Goal: Find specific page/section: Find specific page/section

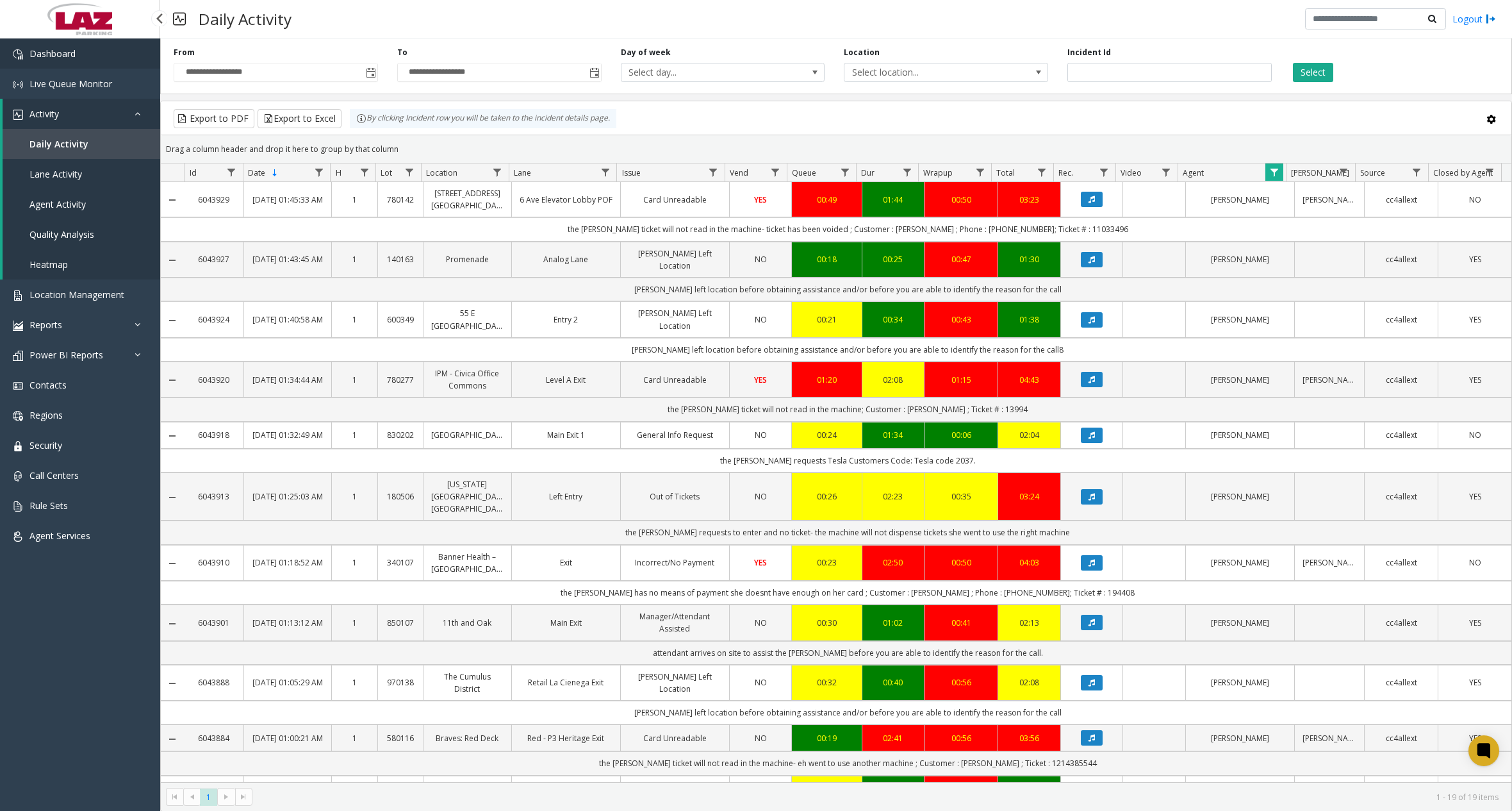
drag, startPoint x: 0, startPoint y: 0, endPoint x: 75, endPoint y: 49, distance: 89.6
click at [75, 49] on span "Dashboard" at bounding box center [52, 53] width 46 height 12
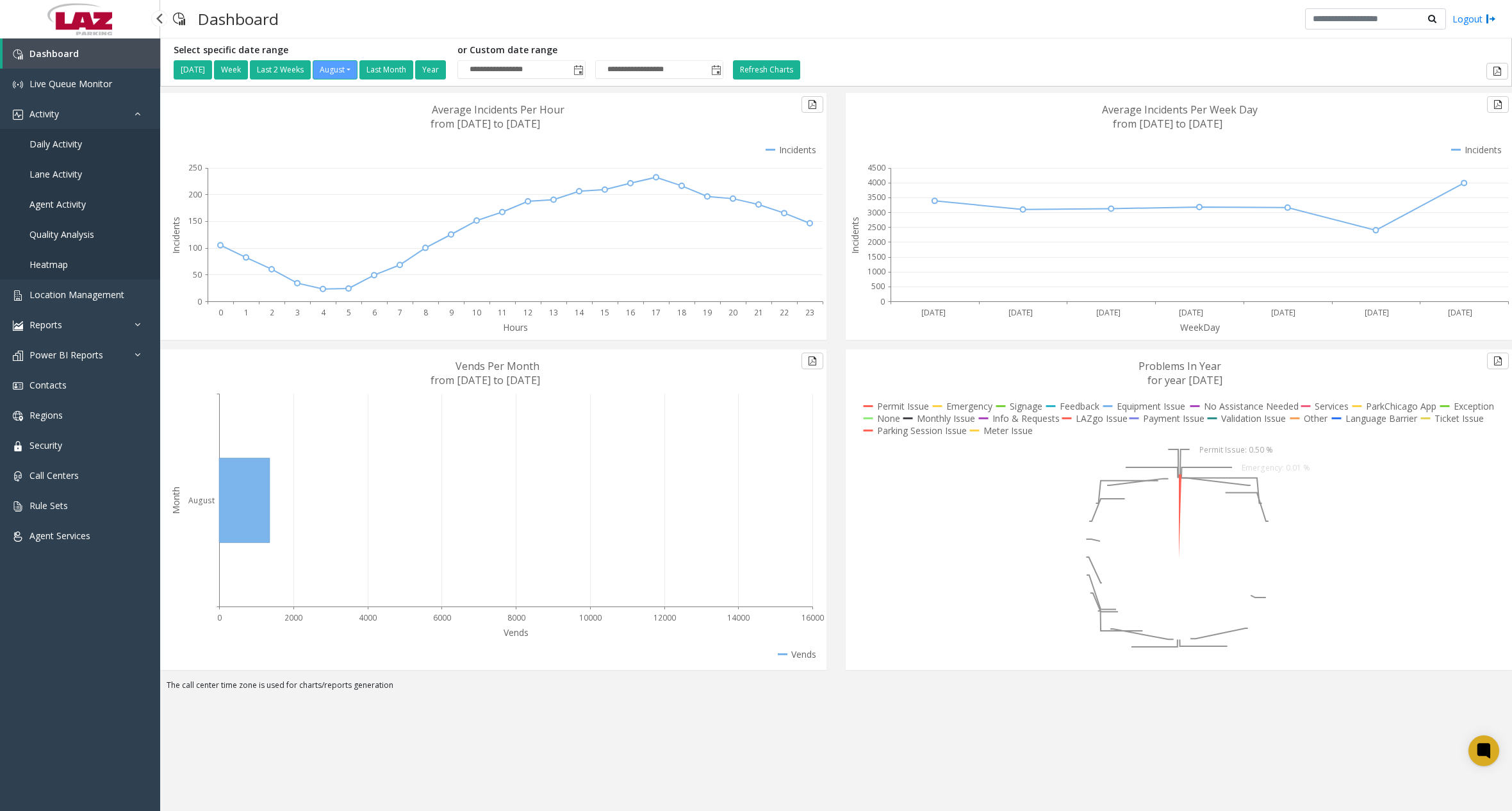
click at [65, 147] on span "Daily Activity" at bounding box center [55, 144] width 53 height 12
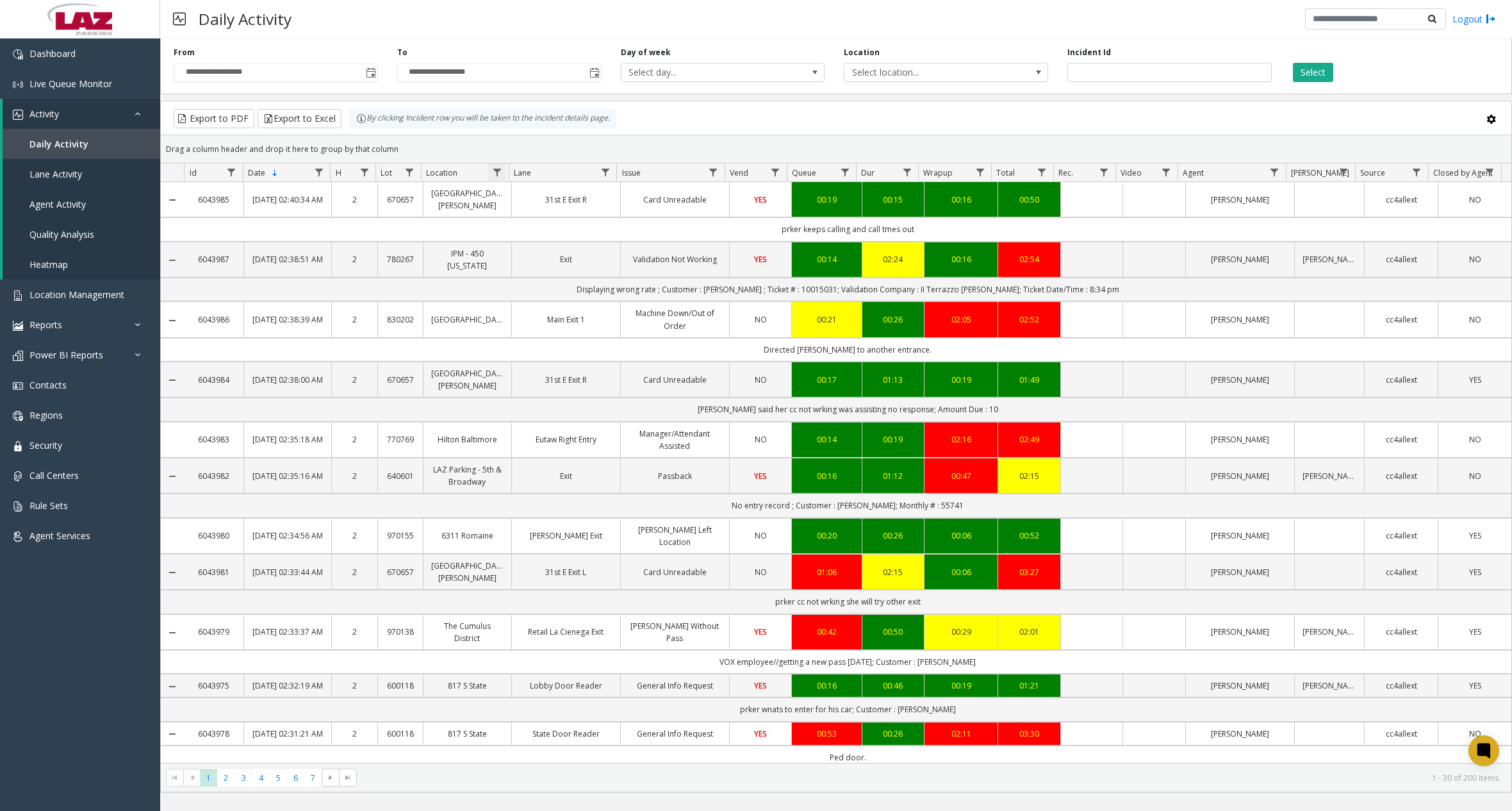
click at [501, 173] on span "Data table" at bounding box center [497, 172] width 10 height 10
click at [545, 222] on input "Location Filter" at bounding box center [552, 227] width 109 height 22
type input "******"
click at [589, 337] on button "Filter" at bounding box center [580, 347] width 53 height 28
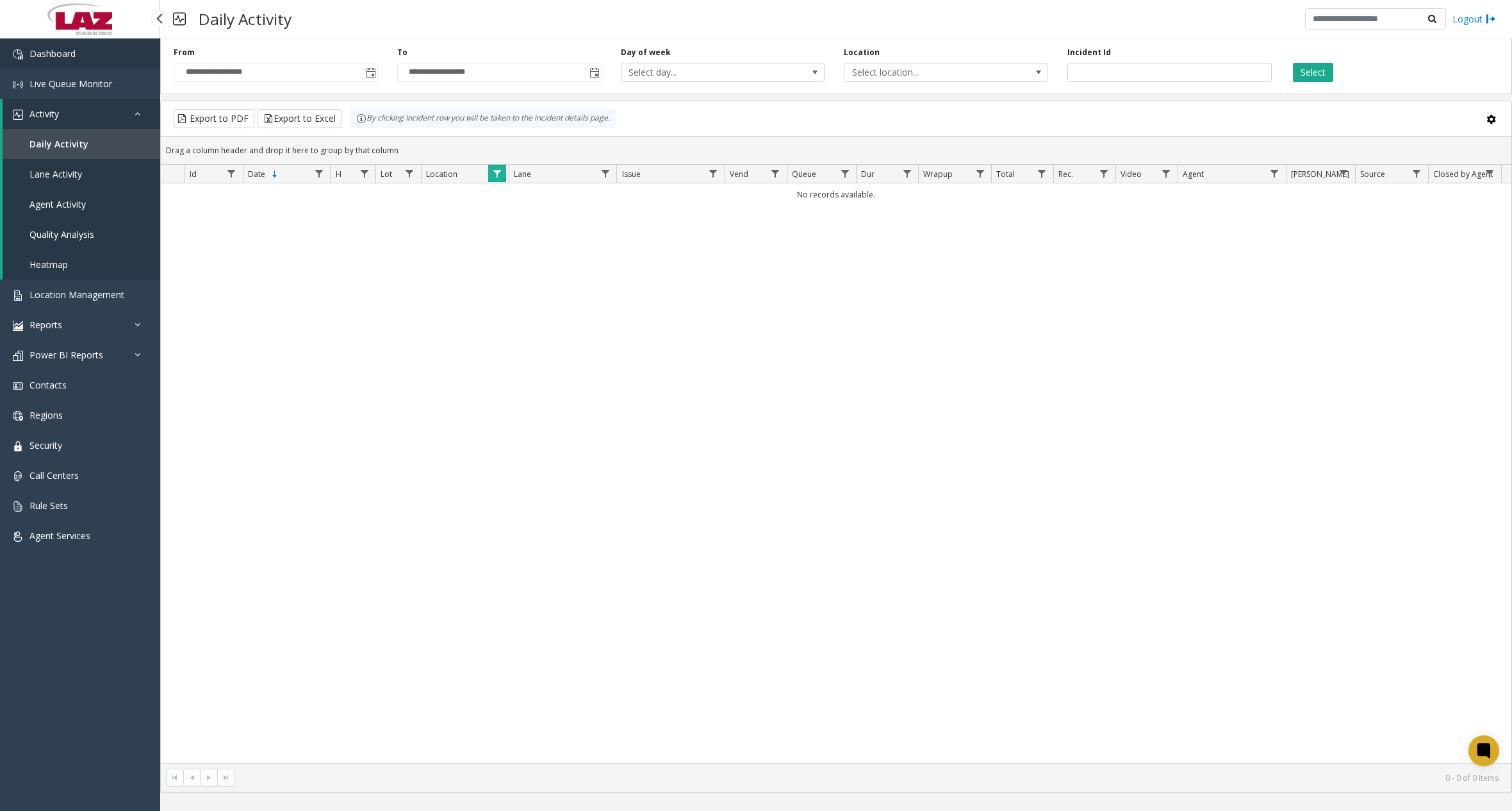
click at [109, 57] on link "Dashboard" at bounding box center [80, 53] width 160 height 30
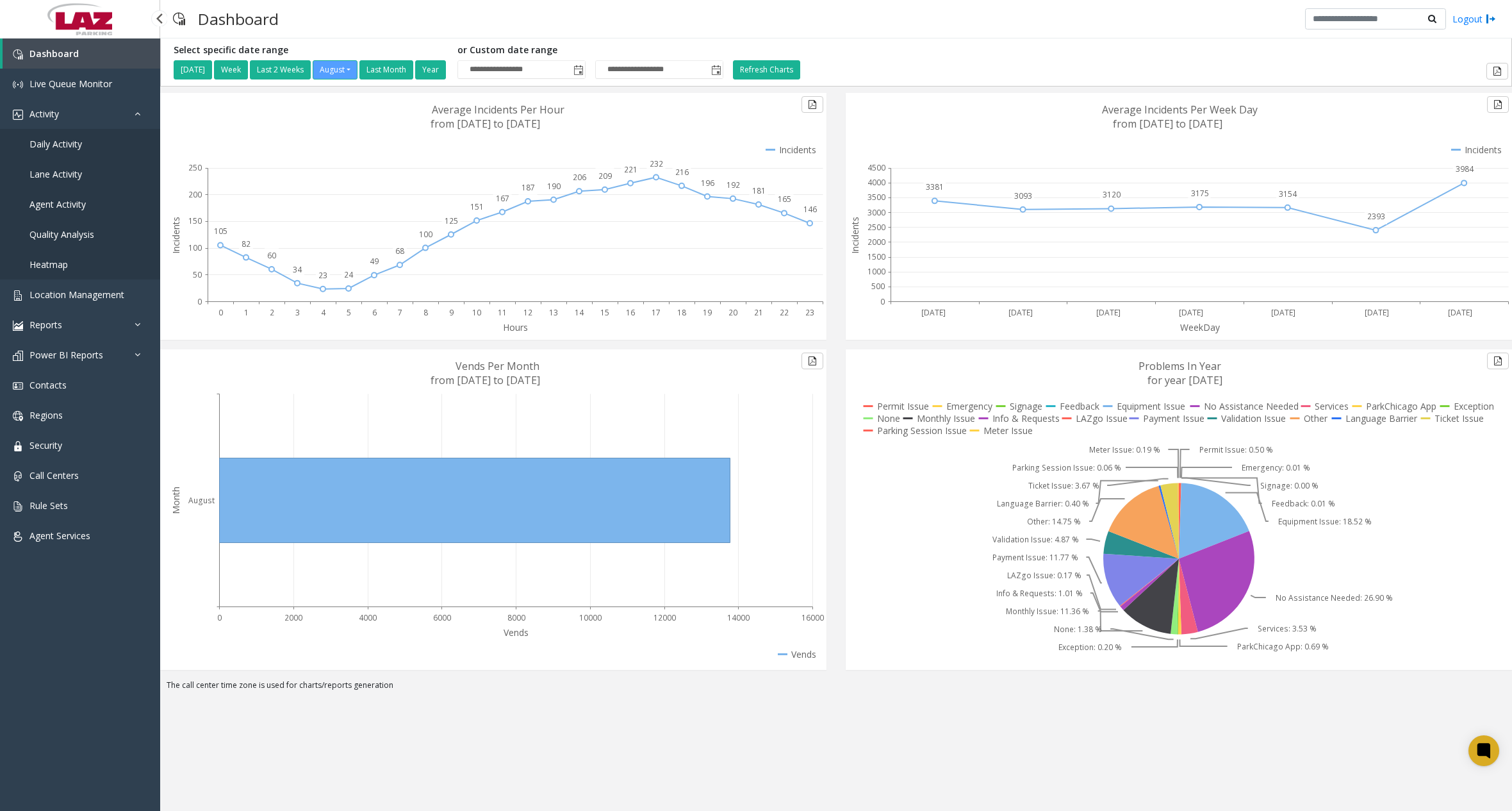
click at [79, 149] on span "Daily Activity" at bounding box center [55, 144] width 53 height 12
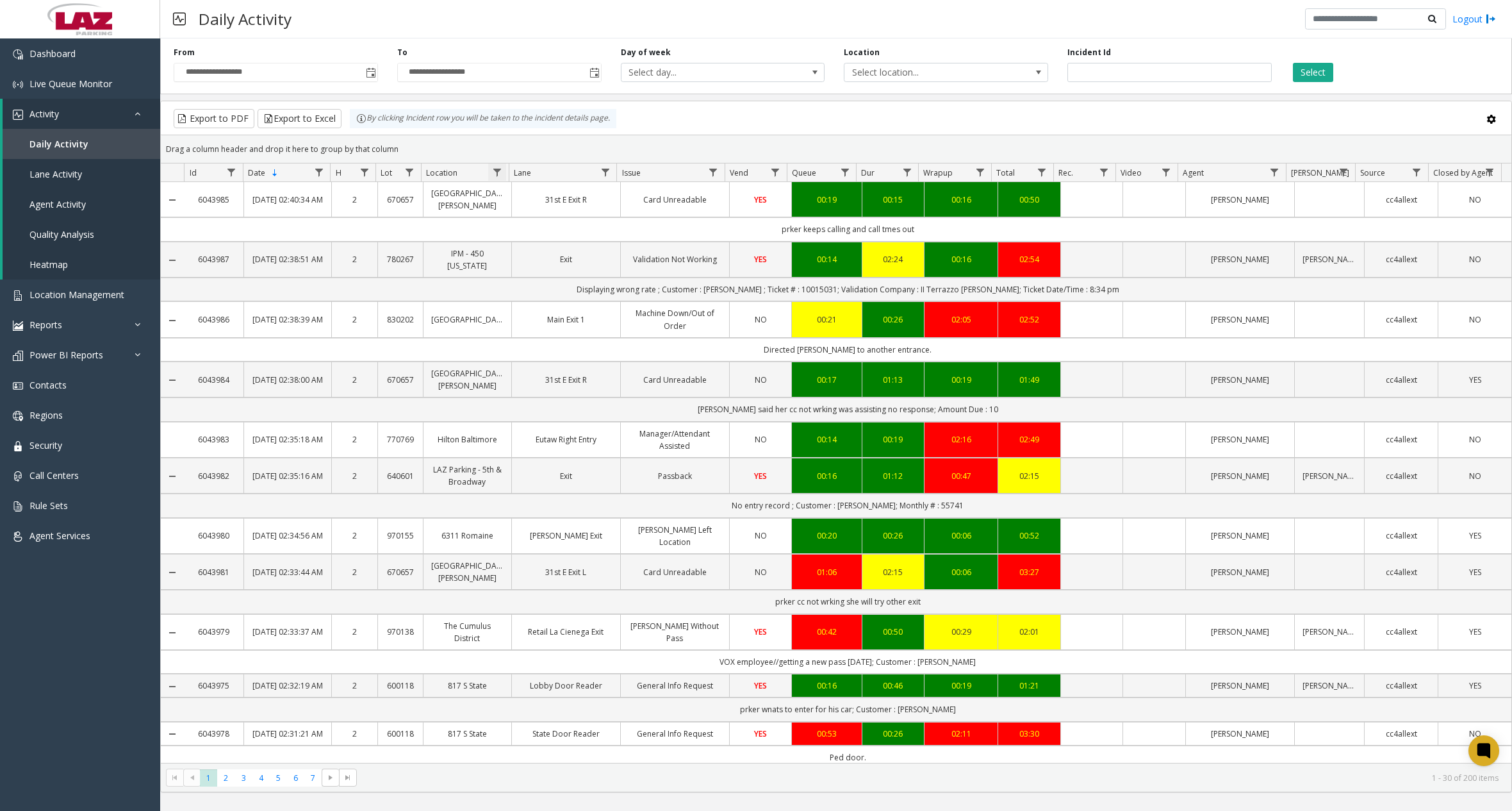
click at [499, 173] on span "Data table" at bounding box center [497, 172] width 10 height 10
click at [541, 217] on input "Location Filter" at bounding box center [552, 227] width 109 height 22
type input "******"
click at [599, 349] on button "Filter" at bounding box center [580, 347] width 53 height 28
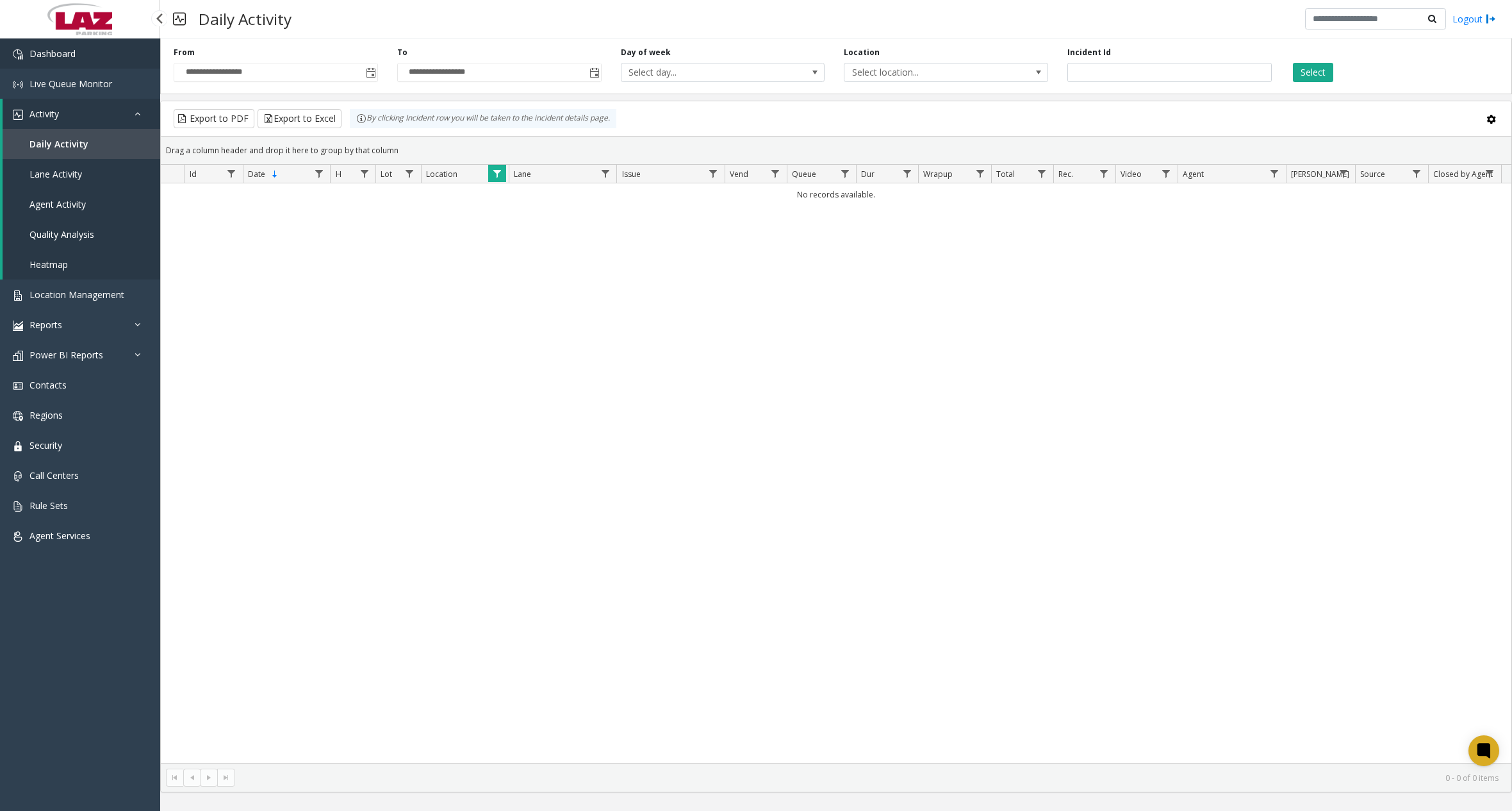
click at [119, 51] on link "Dashboard" at bounding box center [80, 53] width 160 height 30
